Goal: Task Accomplishment & Management: Use online tool/utility

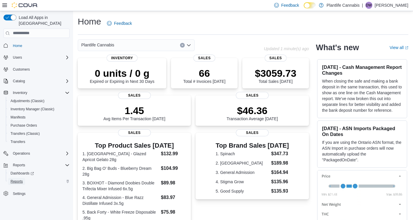
click at [22, 179] on span "Reports" at bounding box center [17, 181] width 12 height 5
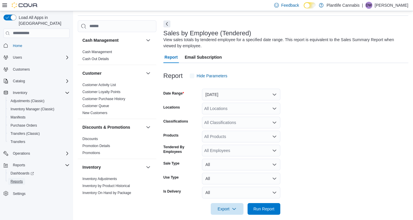
scroll to position [20, 0]
click at [261, 95] on button "[DATE]" at bounding box center [241, 94] width 78 height 12
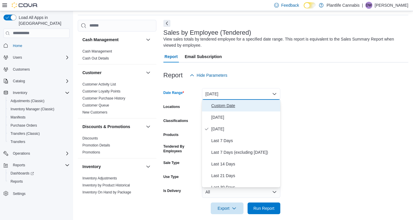
click at [247, 107] on span "Custom Date" at bounding box center [244, 105] width 67 height 7
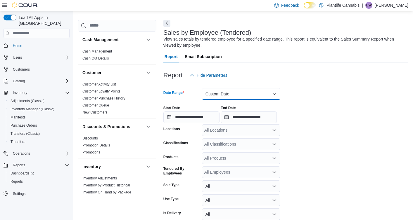
click at [247, 91] on button "Custom Date" at bounding box center [241, 94] width 78 height 12
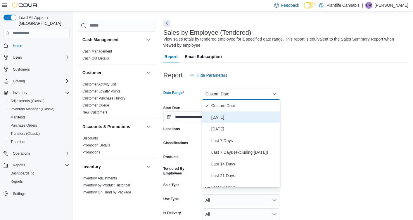
drag, startPoint x: 234, startPoint y: 117, endPoint x: 236, endPoint y: 111, distance: 6.2
click at [234, 117] on span "[DATE]" at bounding box center [244, 117] width 67 height 7
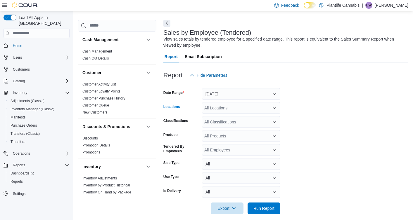
click at [236, 110] on div "All Locations" at bounding box center [241, 108] width 78 height 12
type input "****"
click at [243, 114] on button "Edmonton - [GEOGRAPHIC_DATA] Currents" at bounding box center [241, 118] width 78 height 8
click at [269, 207] on span "Run Report" at bounding box center [263, 208] width 21 height 6
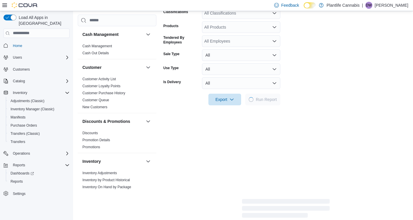
scroll to position [170, 0]
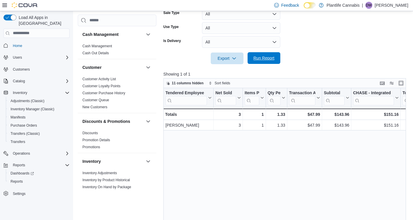
click at [256, 63] on span "Run Report" at bounding box center [264, 58] width 26 height 12
drag, startPoint x: 273, startPoint y: 64, endPoint x: 311, endPoint y: 60, distance: 37.9
click at [273, 64] on span "Run Report" at bounding box center [264, 59] width 26 height 12
click at [263, 61] on span "Run Report" at bounding box center [264, 58] width 26 height 12
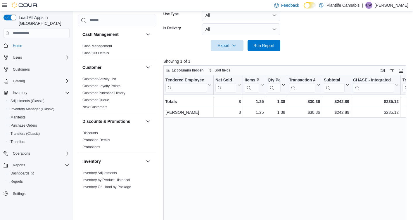
scroll to position [143, 0]
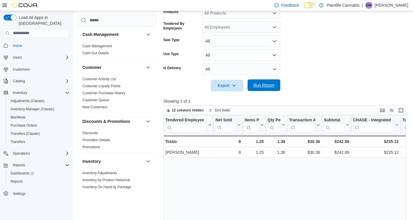
click at [271, 84] on span "Run Report" at bounding box center [263, 85] width 21 height 6
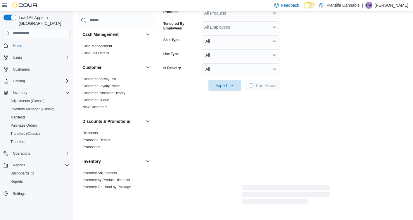
click at [331, 62] on form "Date Range [DATE] Locations [GEOGRAPHIC_DATA] - [GEOGRAPHIC_DATA] Currents Clas…" at bounding box center [285, 24] width 245 height 133
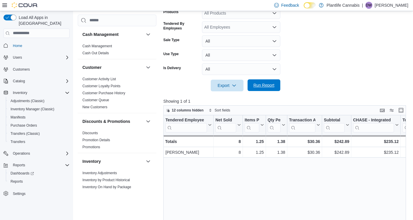
click at [272, 89] on span "Run Report" at bounding box center [264, 85] width 26 height 12
drag, startPoint x: 260, startPoint y: 88, endPoint x: 357, endPoint y: 76, distance: 97.4
click at [260, 88] on span "Run Report" at bounding box center [263, 86] width 21 height 6
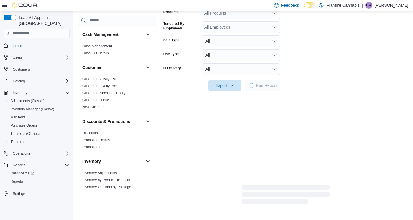
click at [357, 76] on div at bounding box center [285, 77] width 245 height 5
